Goal: Task Accomplishment & Management: Use online tool/utility

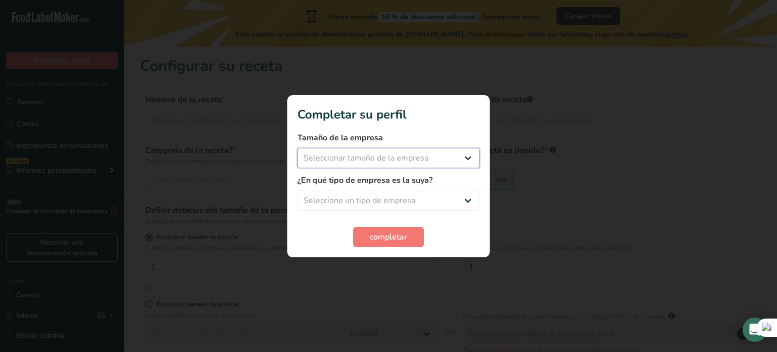
click at [395, 155] on select "Seleccionar tamaño de la empresa Menos de 10 empleados De 10 a 50 empleados De …" at bounding box center [388, 158] width 182 height 20
select select "1"
click at [297, 148] on select "Seleccionar tamaño de la empresa Menos de 10 empleados De 10 a 50 empleados De …" at bounding box center [388, 158] width 182 height 20
click at [409, 202] on select "Seleccione un tipo de empresa Fabricante de alimentos envasados Restaurante y c…" at bounding box center [388, 200] width 182 height 20
select select "1"
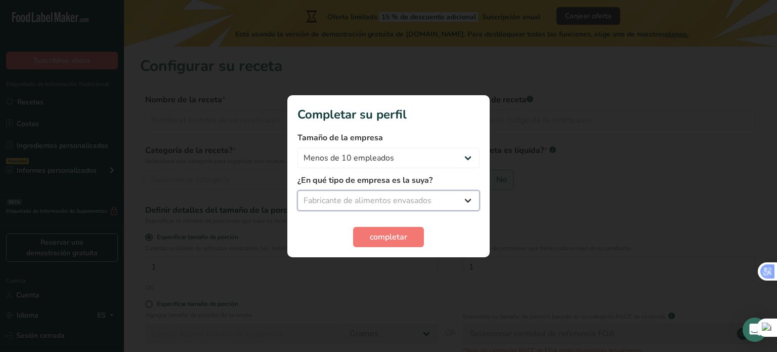
click at [297, 190] on select "Seleccione un tipo de empresa Fabricante de alimentos envasados Restaurante y c…" at bounding box center [388, 200] width 182 height 20
click at [410, 241] on button "completar" at bounding box center [388, 237] width 71 height 20
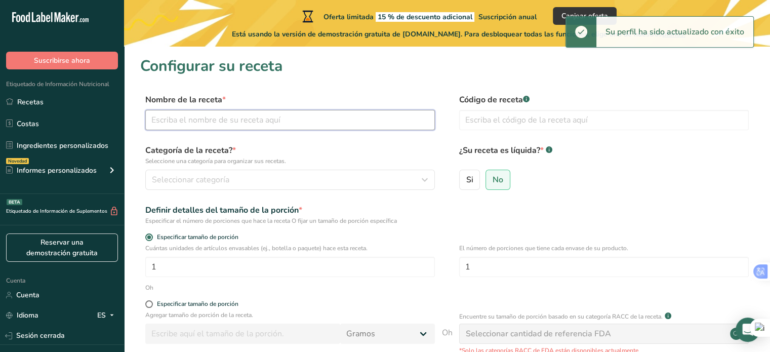
click at [347, 116] on input "text" at bounding box center [289, 120] width 289 height 20
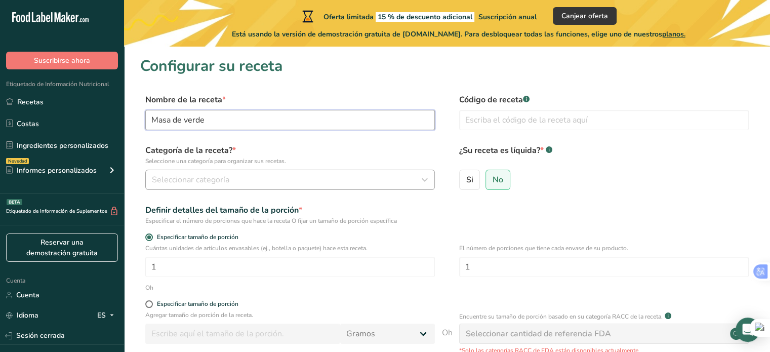
type input "Masa de verde"
click at [289, 176] on div "Seleccionar categoría" at bounding box center [287, 180] width 270 height 12
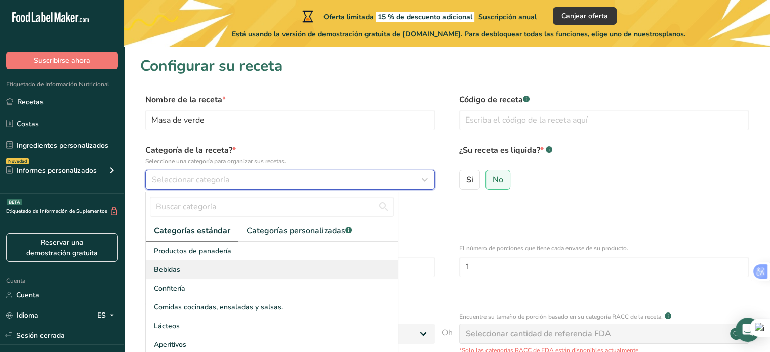
scroll to position [33, 0]
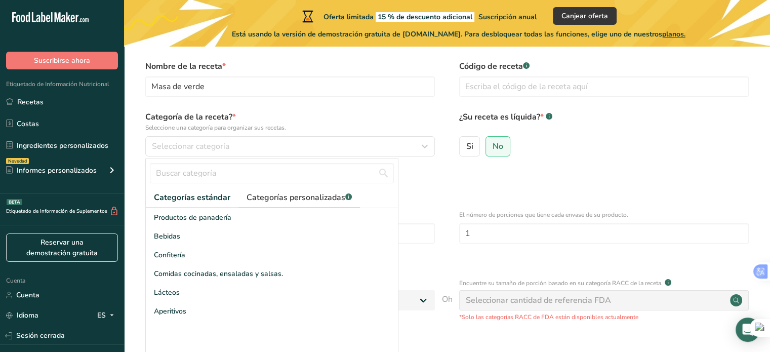
click at [319, 193] on font "Categorías personalizadas" at bounding box center [295, 197] width 99 height 11
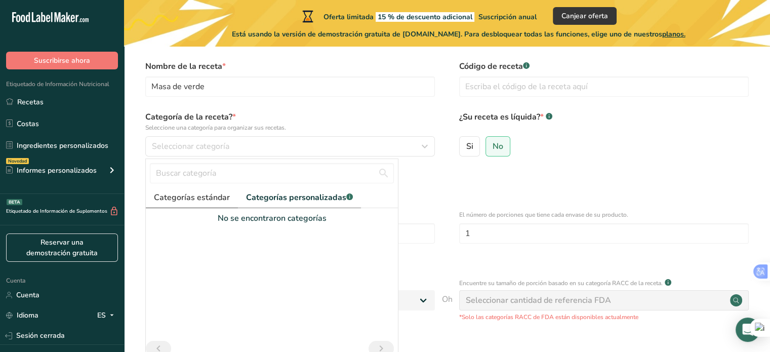
click at [198, 189] on link "Categorías estándar" at bounding box center [192, 197] width 92 height 21
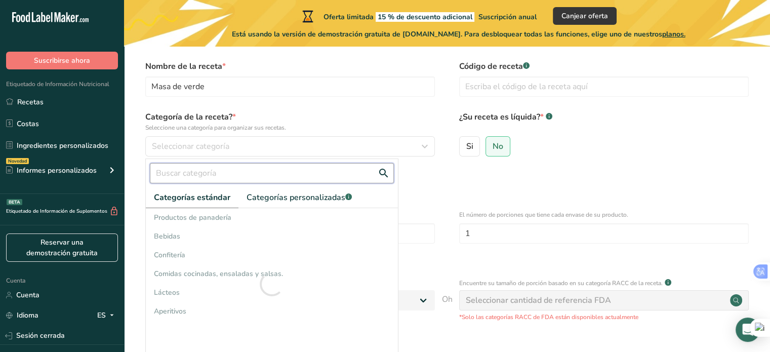
click at [232, 179] on input "text" at bounding box center [272, 173] width 244 height 20
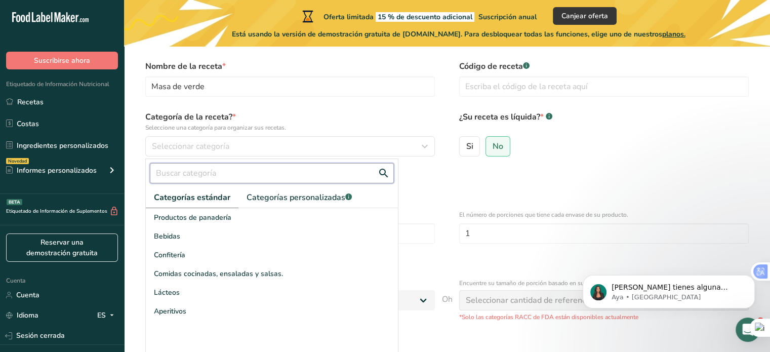
scroll to position [0, 0]
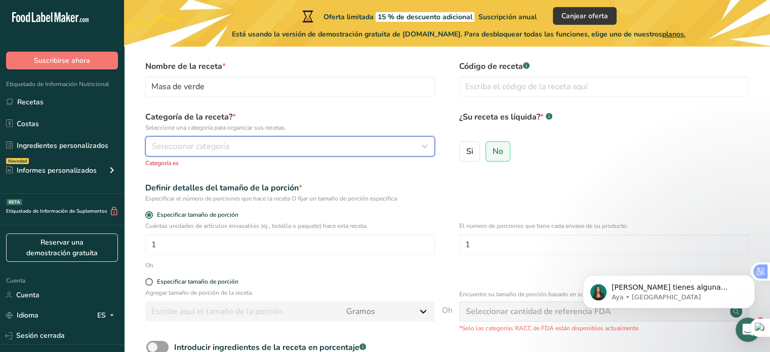
click at [221, 146] on font "Seleccionar categoría" at bounding box center [190, 146] width 77 height 11
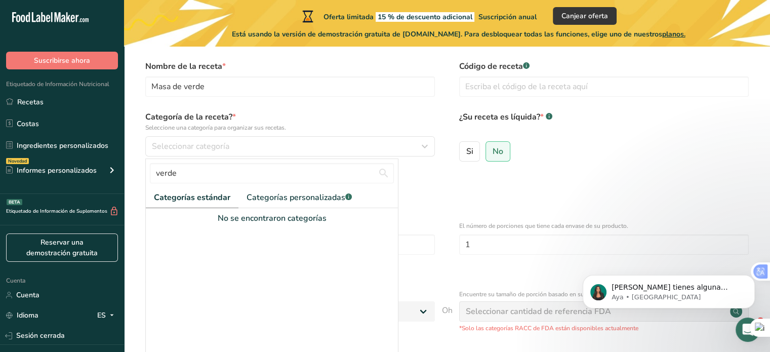
click at [207, 201] on font "Categorías estándar" at bounding box center [192, 197] width 76 height 11
click at [291, 197] on font "Categorías personalizadas" at bounding box center [295, 197] width 99 height 11
click at [164, 194] on font "Categorías estándar" at bounding box center [192, 197] width 76 height 11
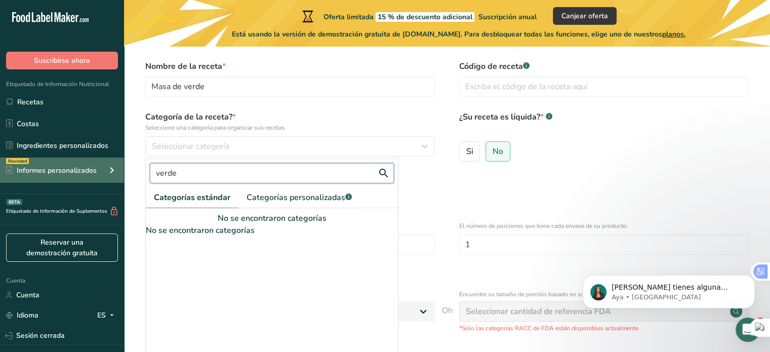
drag, startPoint x: 212, startPoint y: 176, endPoint x: 67, endPoint y: 182, distance: 145.8
click at [69, 182] on div ".a-20{fill:#fff;} Suscribirse ahora Etiquetado de Información Nutricional Recet…" at bounding box center [385, 219] width 770 height 504
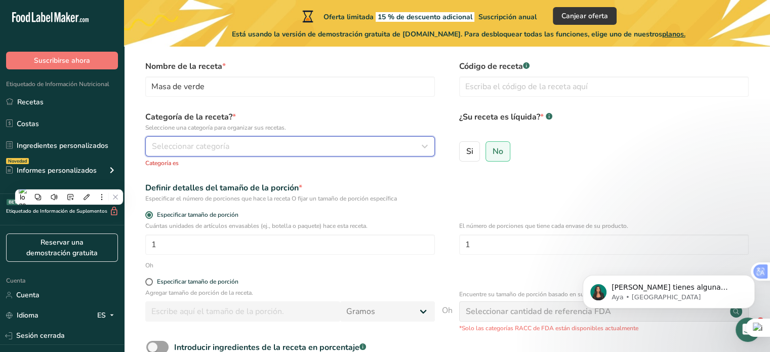
click at [203, 143] on font "Seleccionar categoría" at bounding box center [190, 146] width 77 height 11
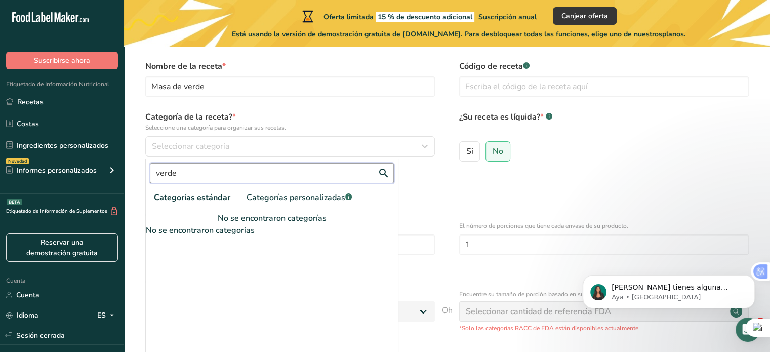
click at [208, 181] on input "verde" at bounding box center [272, 173] width 244 height 20
click at [215, 174] on input "verde" at bounding box center [272, 173] width 244 height 20
type input "v"
click at [202, 196] on font "Categorías estándar" at bounding box center [192, 197] width 76 height 11
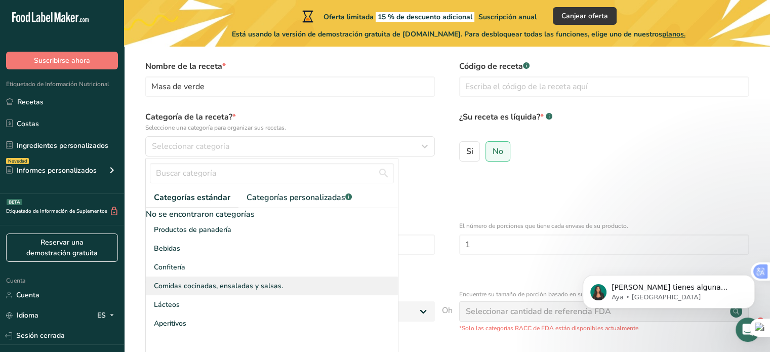
scroll to position [67, 0]
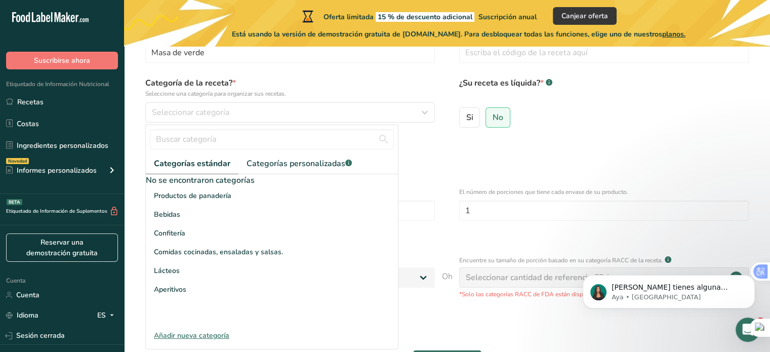
click at [215, 331] on font "Añadir nueva categoría" at bounding box center [191, 335] width 75 height 10
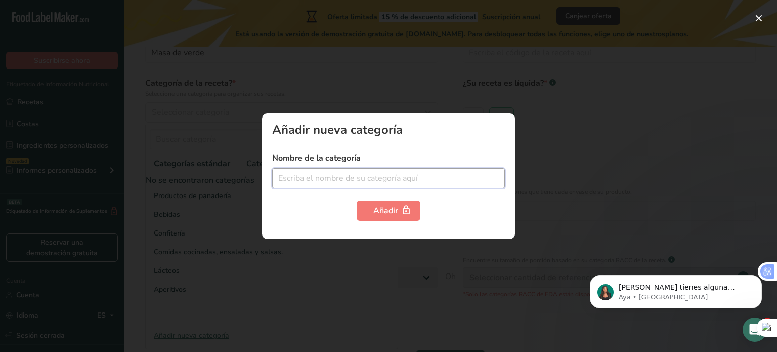
click at [414, 168] on input "text" at bounding box center [388, 178] width 233 height 20
click at [458, 68] on div at bounding box center [388, 176] width 777 height 352
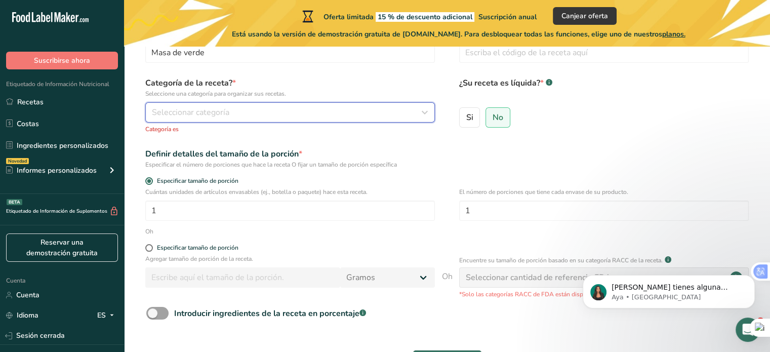
click at [306, 110] on div "Seleccionar categoría" at bounding box center [287, 112] width 270 height 12
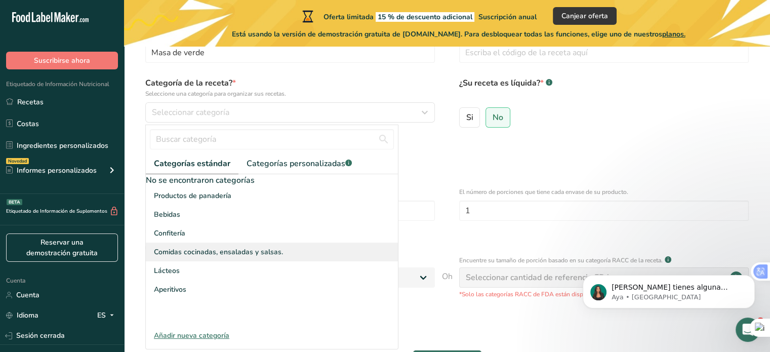
click at [241, 251] on font "Comidas cocinadas, ensaladas y salsas." at bounding box center [218, 252] width 129 height 10
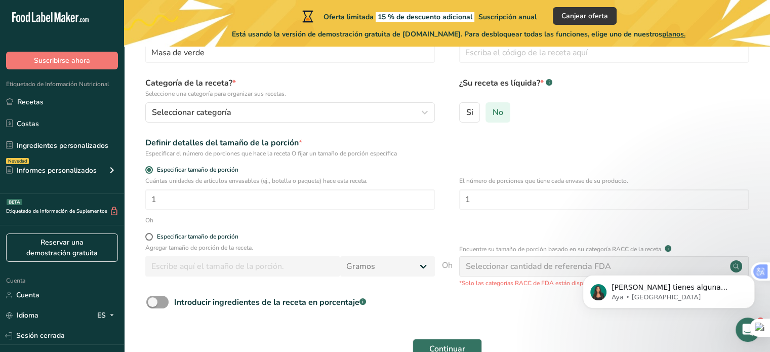
click at [496, 107] on font "No" at bounding box center [497, 112] width 11 height 11
click at [492, 109] on input "No" at bounding box center [489, 112] width 7 height 7
click at [148, 236] on span at bounding box center [149, 237] width 8 height 8
click at [148, 236] on input "Especificar tamaño de porción" at bounding box center [148, 236] width 7 height 7
radio input "true"
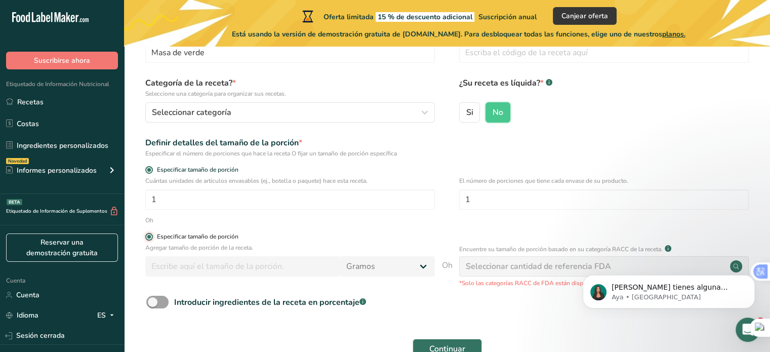
radio input "false"
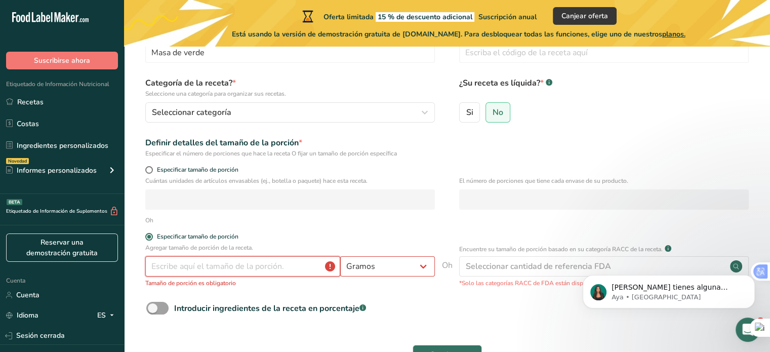
click at [260, 272] on input "number" at bounding box center [242, 266] width 195 height 20
click at [391, 271] on select "Gramos kilogramo mg mcg libras onza [GEOGRAPHIC_DATA] ml onza líquida [GEOGRAPH…" at bounding box center [387, 266] width 95 height 20
select select "12"
click at [340, 256] on select "Gramos kilogramo mg mcg libras onza [GEOGRAPHIC_DATA] ml onza líquida [GEOGRAPH…" at bounding box center [387, 266] width 95 height 20
click at [298, 261] on input "number" at bounding box center [242, 266] width 195 height 20
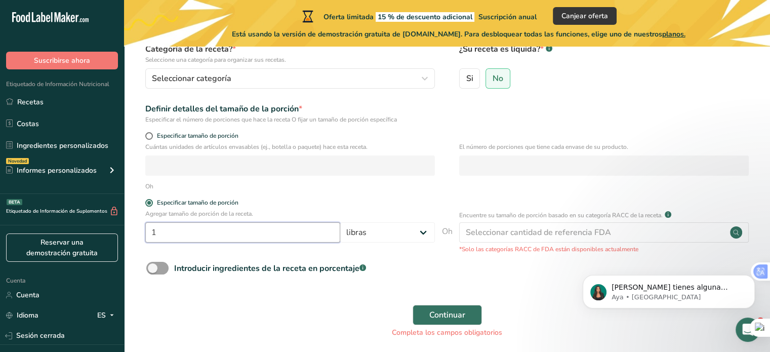
scroll to position [0, 0]
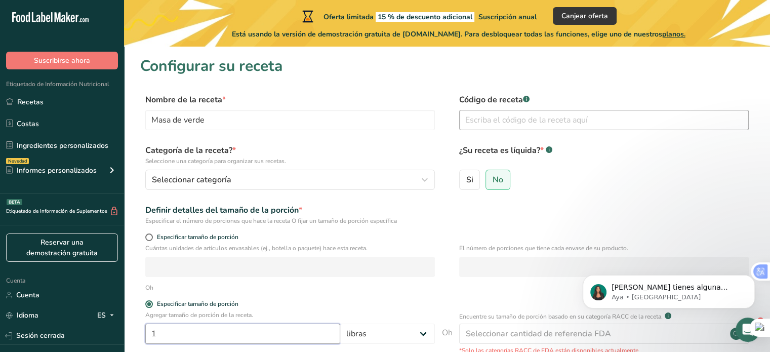
type input "1"
click at [569, 121] on input "text" at bounding box center [603, 120] width 289 height 20
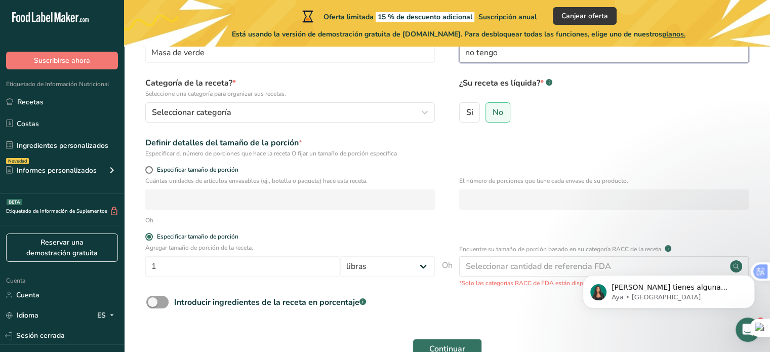
type input "no tengo"
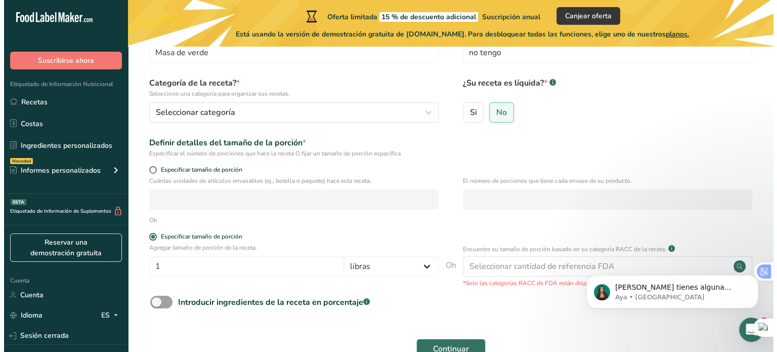
scroll to position [101, 0]
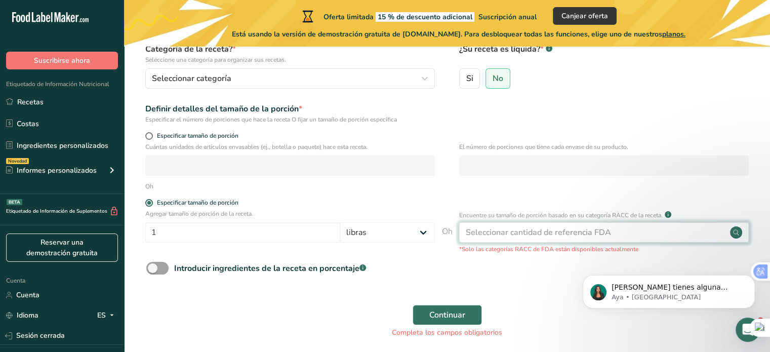
click at [557, 237] on font "Seleccionar cantidad de referencia FDA" at bounding box center [537, 232] width 145 height 11
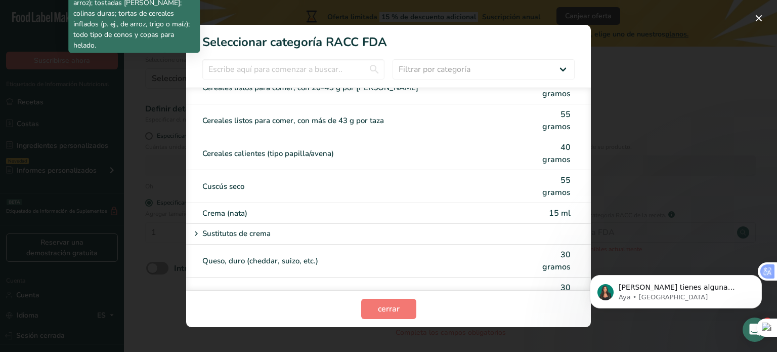
scroll to position [607, 0]
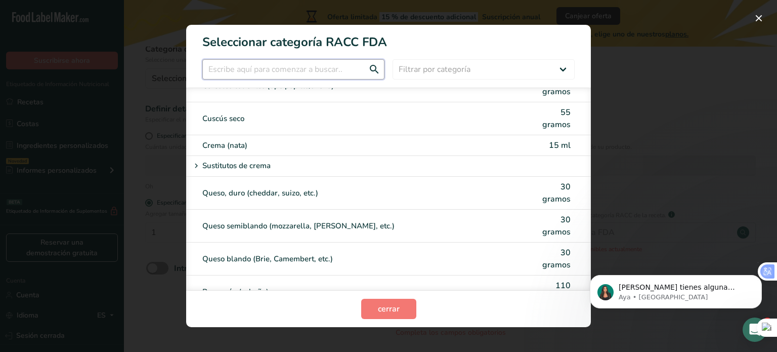
click at [259, 68] on input "Modalidad de selección de categoría RACC" at bounding box center [293, 69] width 182 height 20
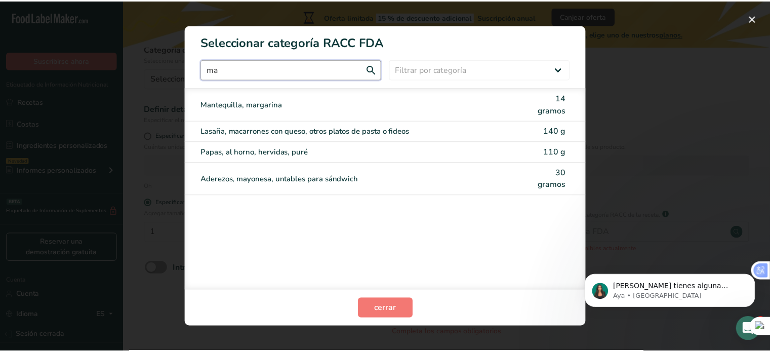
scroll to position [0, 0]
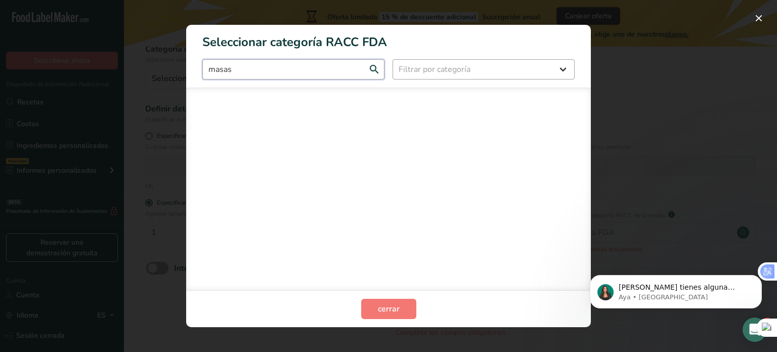
type input "masas"
click at [469, 70] on select "Filtrar por categoría Todos Productos de panadería Bebidas Cereales y otros pro…" at bounding box center [484, 69] width 182 height 20
click at [631, 35] on div "Modalidad de selección de categoría RACC" at bounding box center [388, 176] width 777 height 352
